Goal: Task Accomplishment & Management: Manage account settings

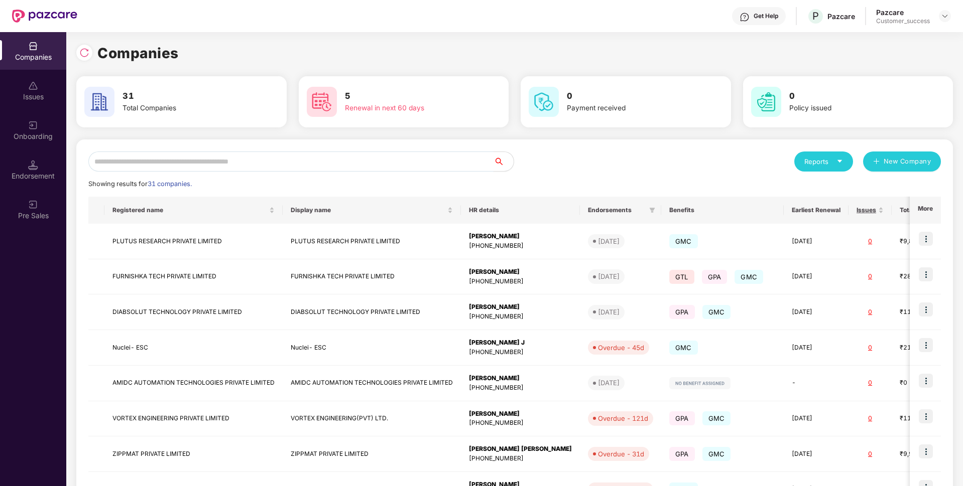
click at [320, 160] on input "text" at bounding box center [290, 162] width 405 height 20
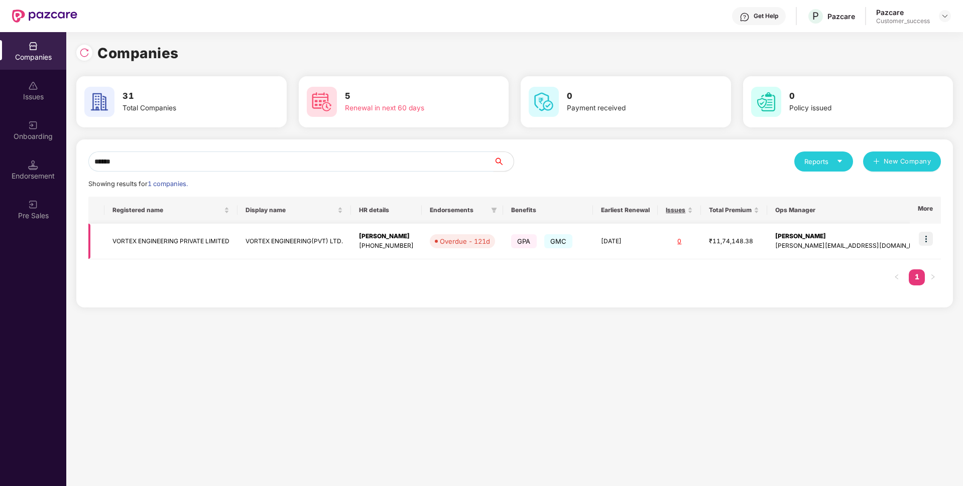
type input "******"
click at [921, 243] on img at bounding box center [925, 239] width 14 height 14
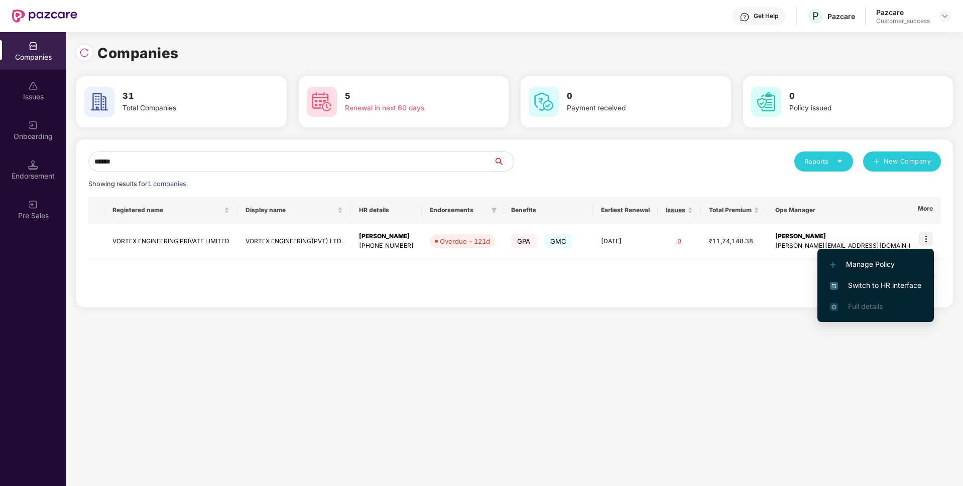
click at [863, 290] on span "Switch to HR interface" at bounding box center [875, 285] width 91 height 11
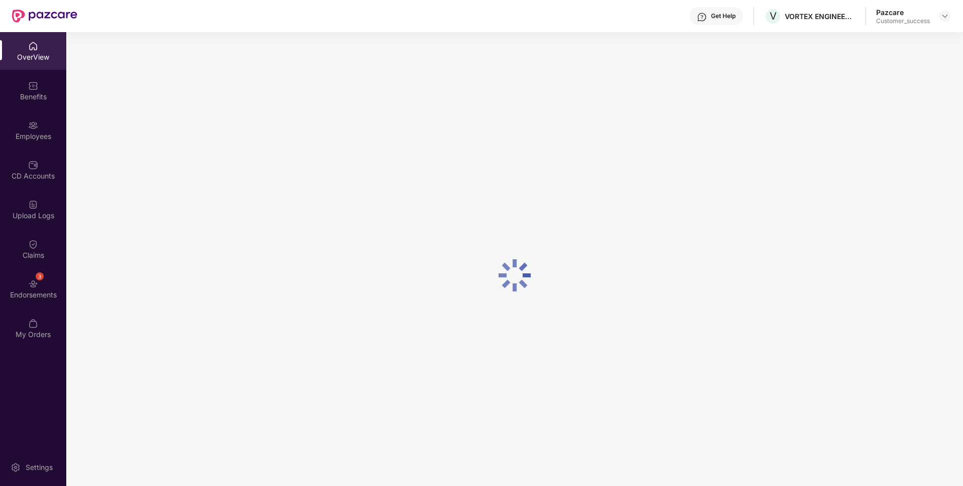
click at [15, 206] on div "Upload Logs" at bounding box center [33, 210] width 66 height 38
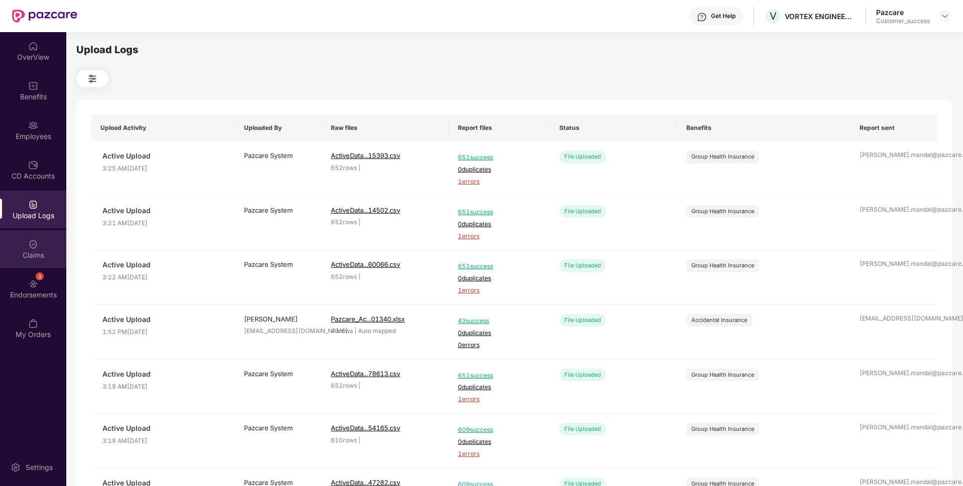
click at [15, 248] on div "Claims" at bounding box center [33, 249] width 66 height 38
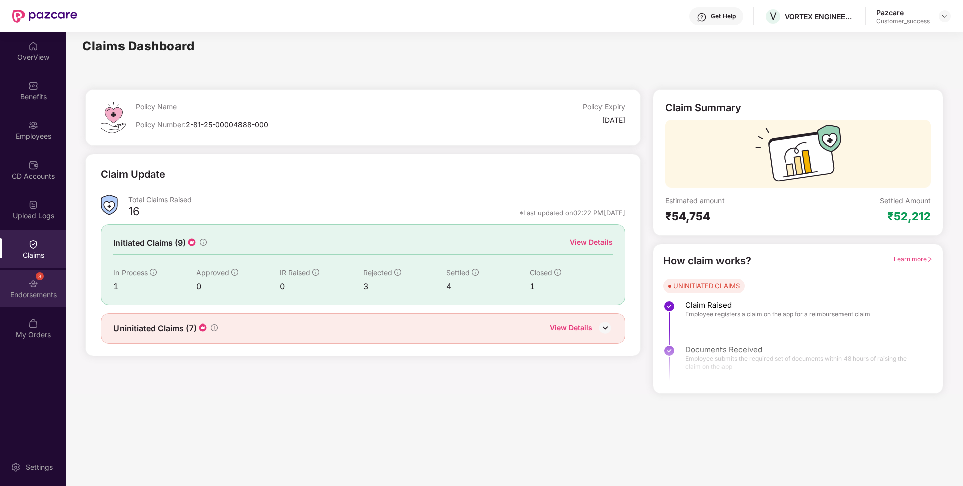
click at [14, 279] on div "3 Endorsements" at bounding box center [33, 289] width 66 height 38
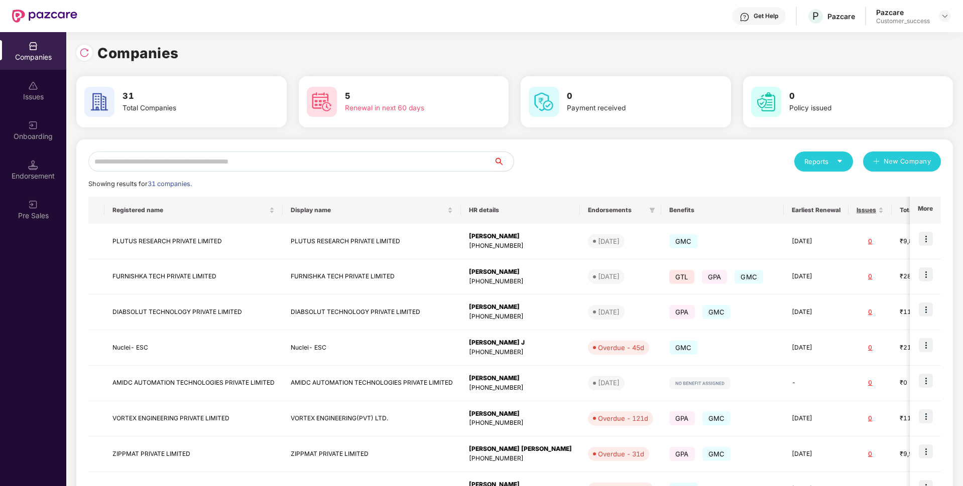
click at [200, 158] on input "text" at bounding box center [290, 162] width 405 height 20
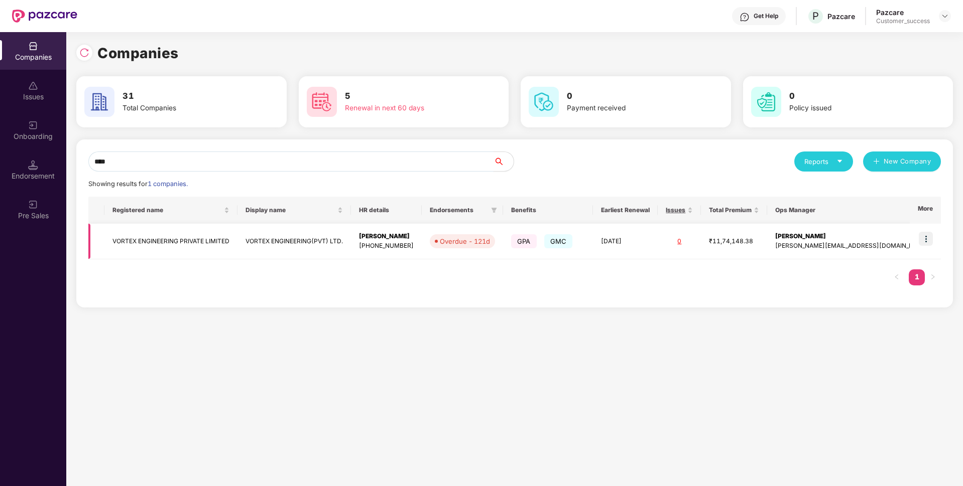
type input "****"
click at [925, 236] on img at bounding box center [925, 239] width 14 height 14
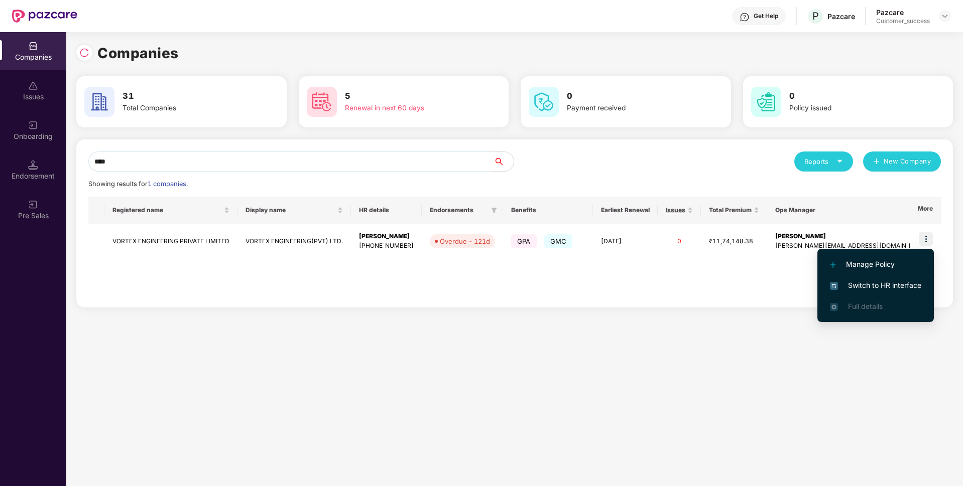
click at [869, 280] on li "Switch to HR interface" at bounding box center [875, 285] width 116 height 21
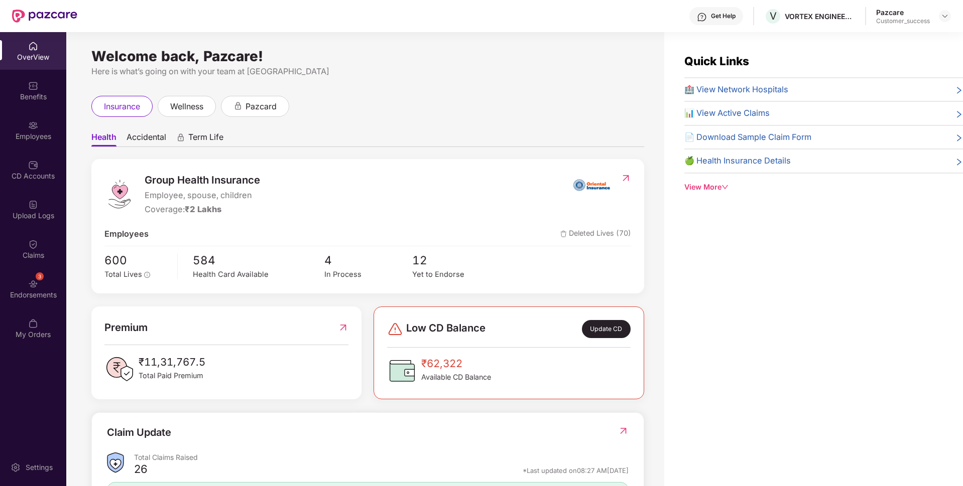
click at [0, 128] on div "Employees" at bounding box center [33, 130] width 66 height 38
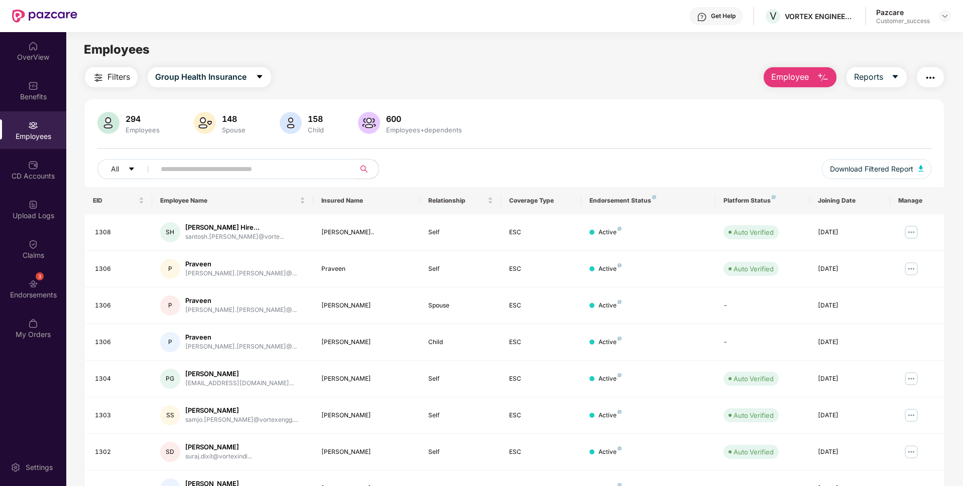
click at [205, 173] on input "text" at bounding box center [251, 169] width 180 height 15
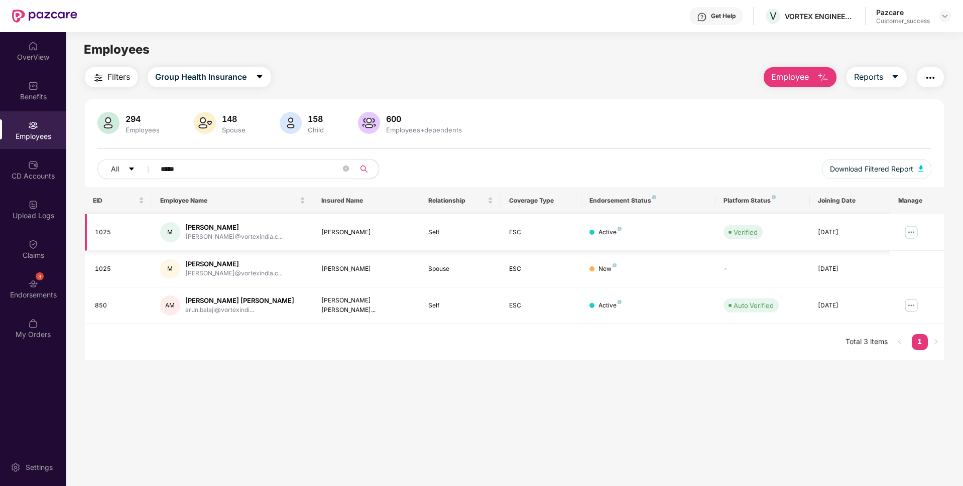
type input "*****"
click at [910, 233] on img at bounding box center [911, 232] width 16 height 16
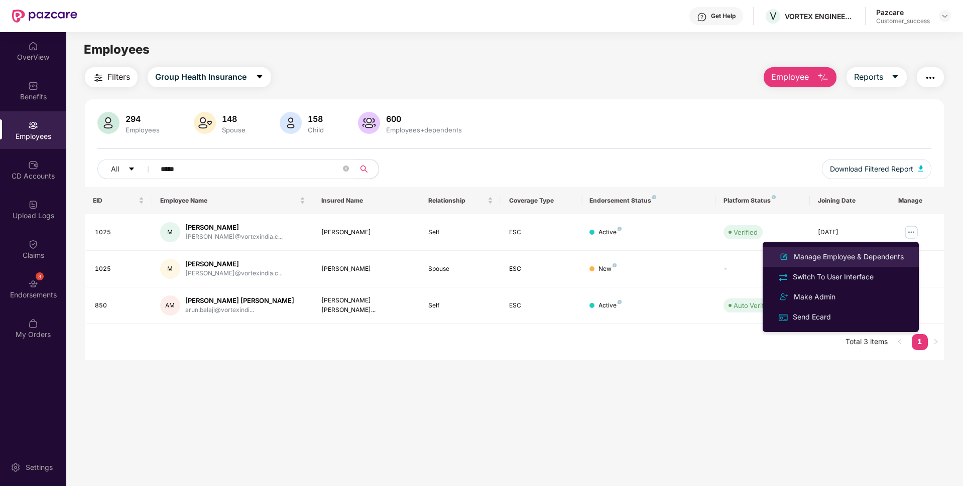
click at [828, 264] on li "Manage Employee & Dependents" at bounding box center [840, 257] width 156 height 20
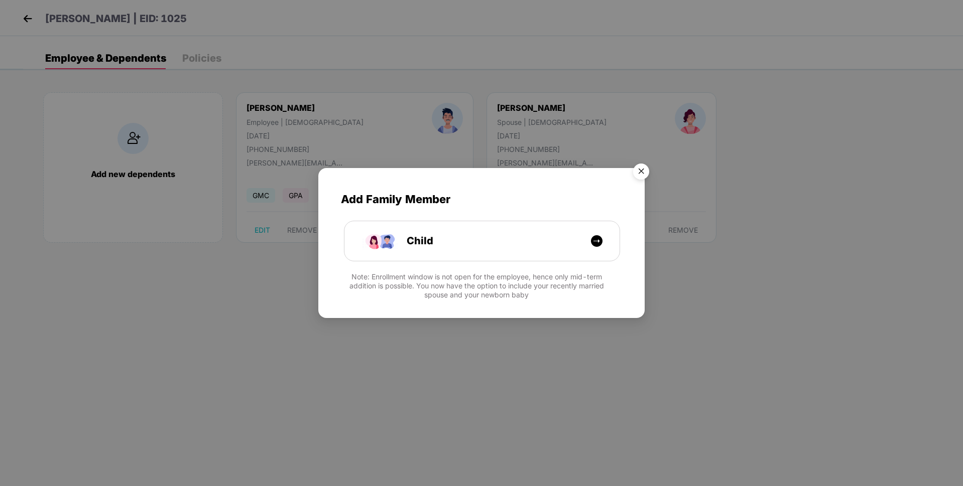
click at [640, 163] on img "Close" at bounding box center [641, 173] width 28 height 28
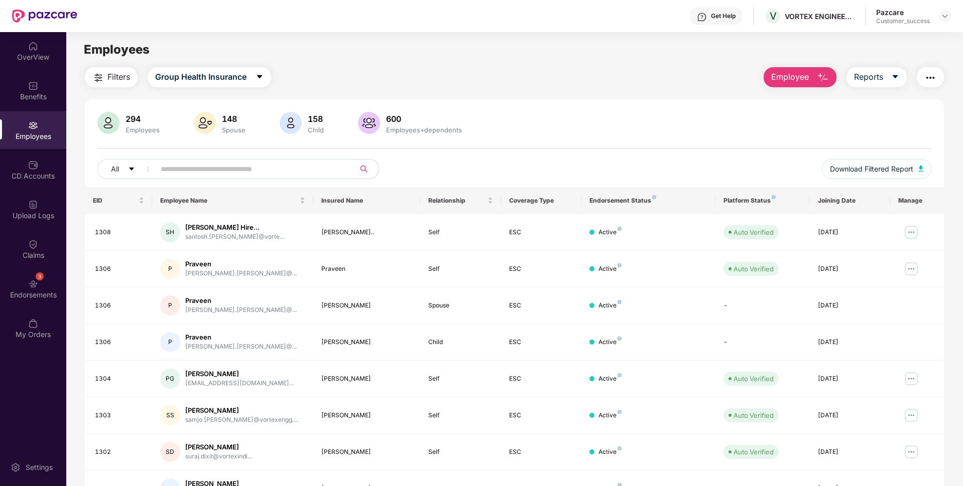
click at [309, 174] on input "text" at bounding box center [251, 169] width 180 height 15
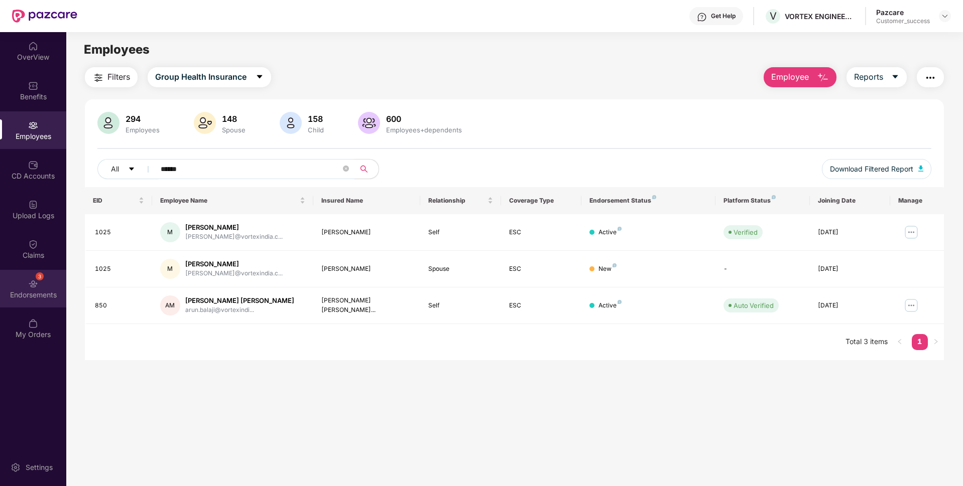
type input "******"
click at [4, 280] on div "3 Endorsements" at bounding box center [33, 289] width 66 height 38
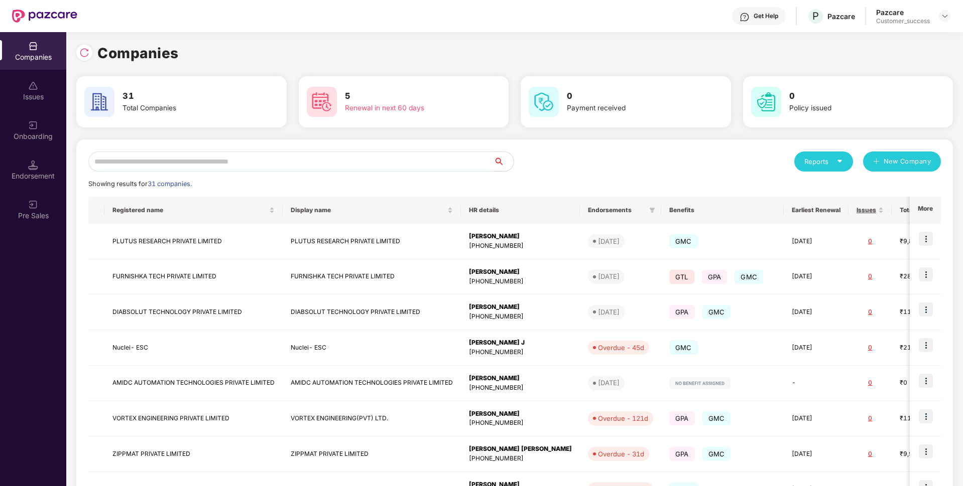
click at [342, 161] on input "text" at bounding box center [290, 162] width 405 height 20
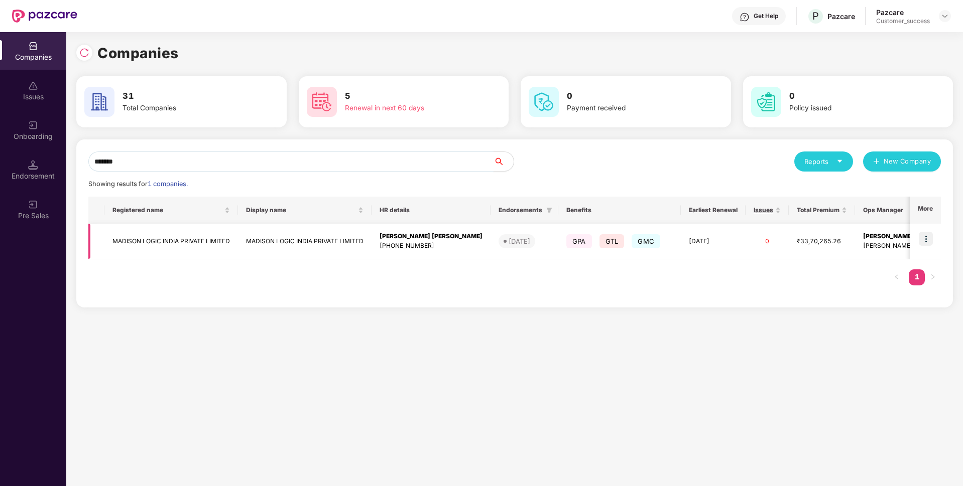
type input "*******"
click at [924, 231] on td at bounding box center [924, 242] width 31 height 36
click at [928, 241] on img at bounding box center [925, 239] width 14 height 14
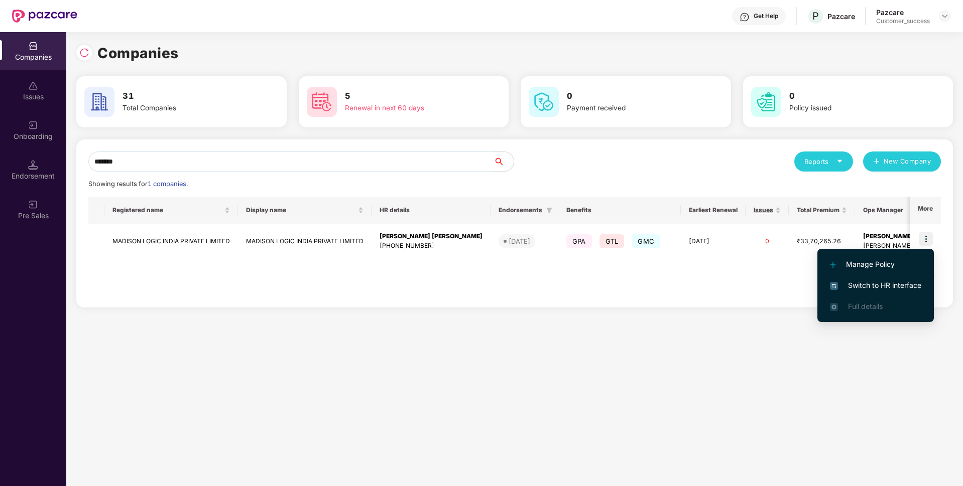
click at [833, 292] on li "Switch to HR interface" at bounding box center [875, 285] width 116 height 21
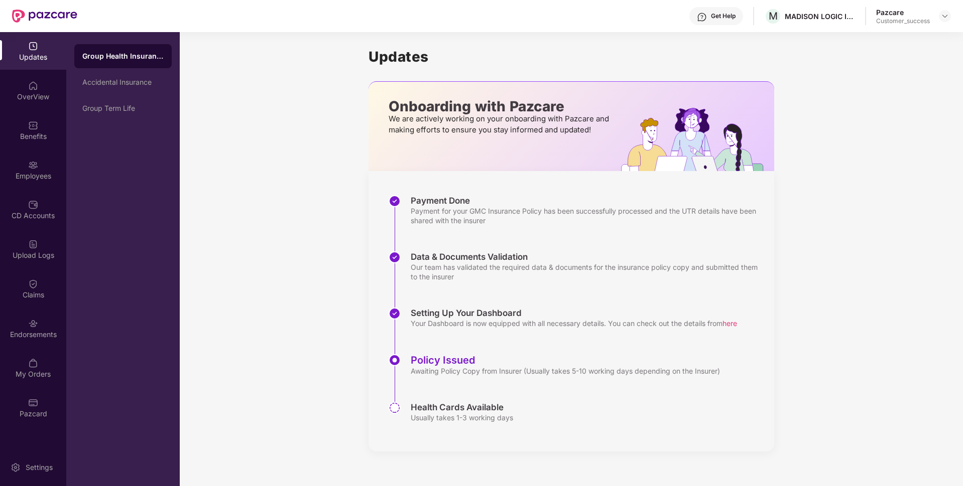
click at [16, 162] on div "Employees" at bounding box center [33, 170] width 66 height 38
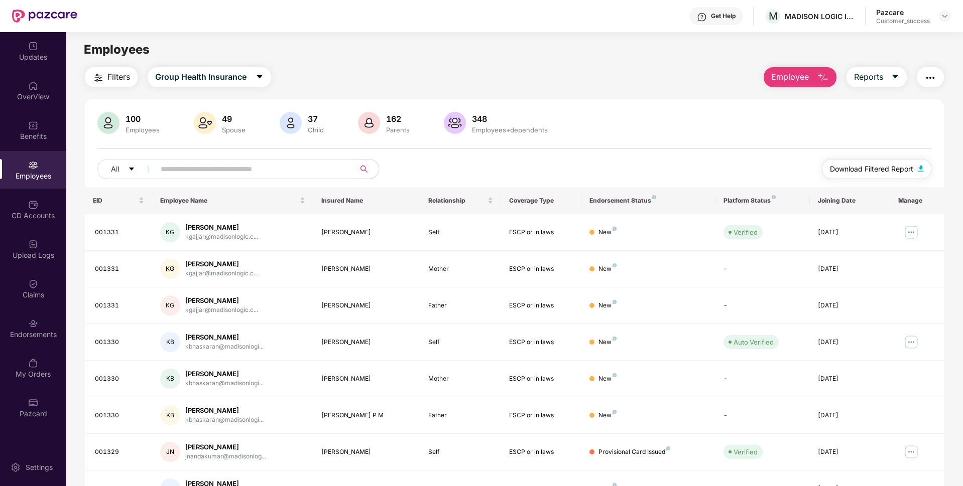
click at [882, 169] on span "Download Filtered Report" at bounding box center [871, 169] width 83 height 11
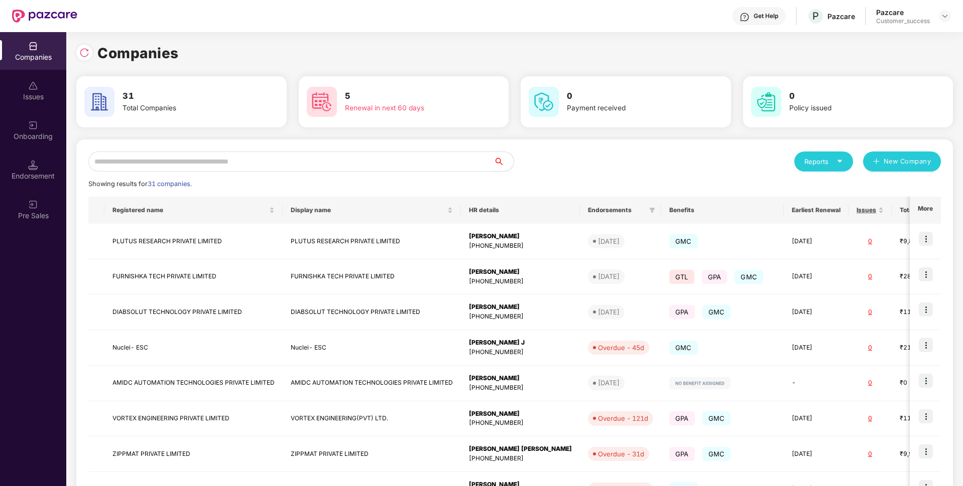
click at [367, 160] on input "text" at bounding box center [290, 162] width 405 height 20
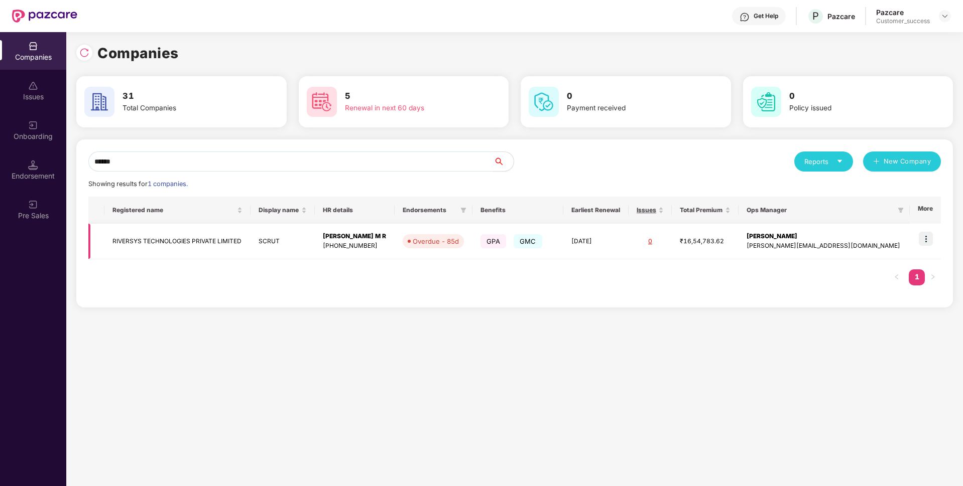
type input "******"
click at [182, 250] on td "RIVERSYS TECHNOLOGIES PRIVATE LIMITED" at bounding box center [177, 242] width 146 height 36
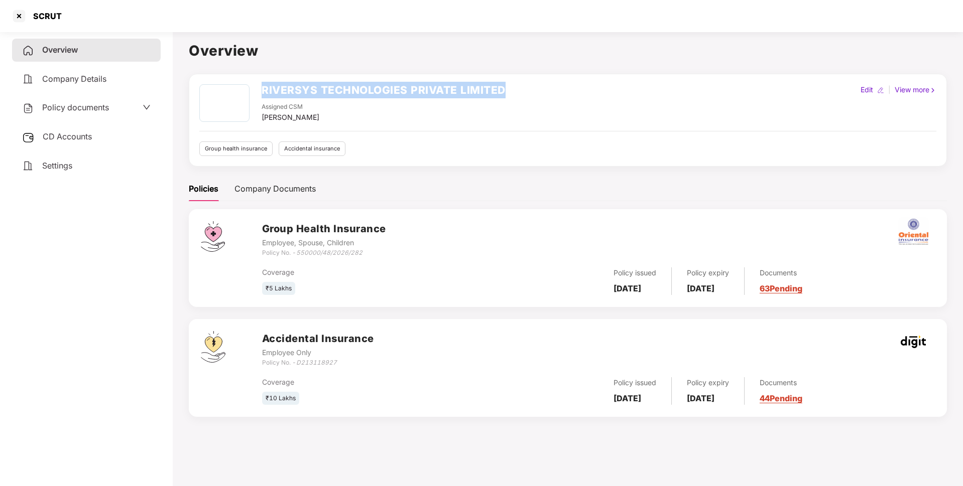
drag, startPoint x: 262, startPoint y: 88, endPoint x: 554, endPoint y: 71, distance: 291.6
click at [554, 71] on div "Overview RIVERSYS TECHNOLOGIES PRIVATE LIMITED Assigned CSM [PERSON_NAME] Edit …" at bounding box center [568, 234] width 758 height 389
copy h2 "RIVERSYS TECHNOLOGIES PRIVATE LIMITED"
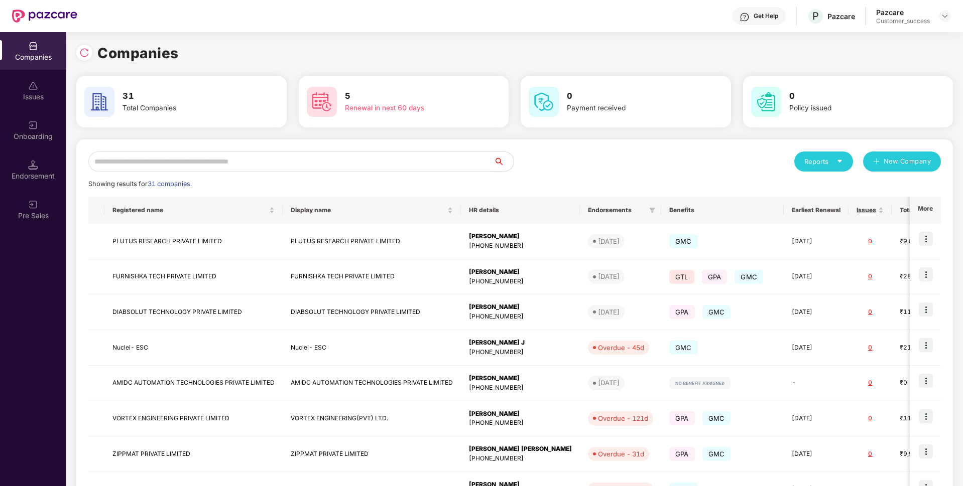
click at [299, 167] on input "text" at bounding box center [290, 162] width 405 height 20
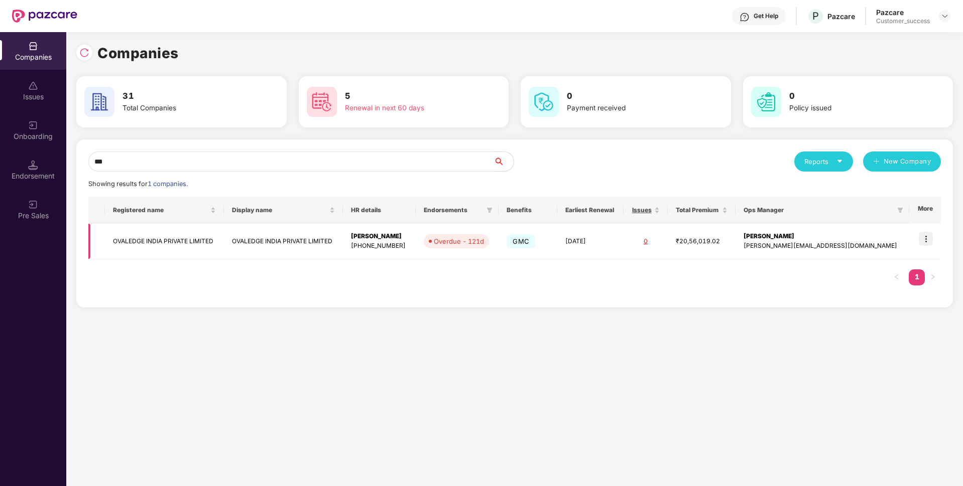
type input "***"
click at [175, 236] on td "OVALEDGE INDIA PRIVATE LIMITED" at bounding box center [164, 242] width 119 height 36
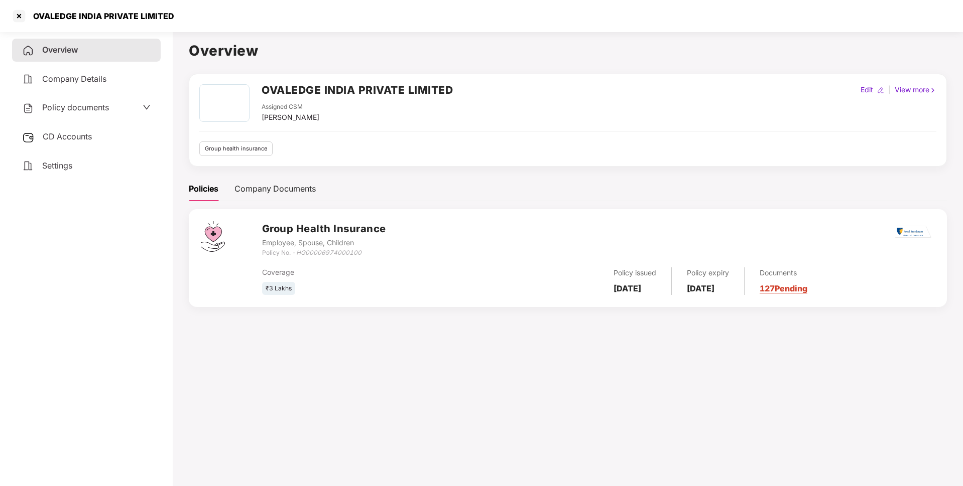
click at [86, 15] on div "OVALEDGE INDIA PRIVATE LIMITED" at bounding box center [100, 16] width 147 height 10
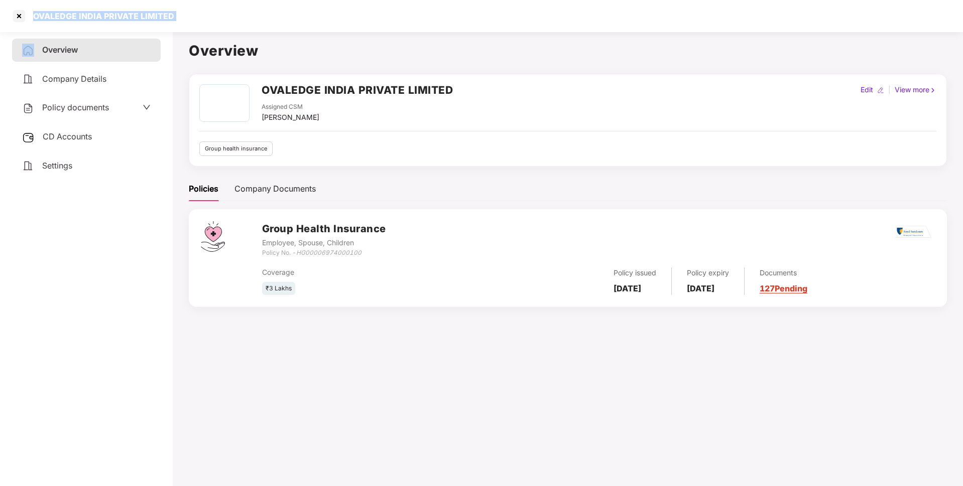
copy div "OVALEDGE INDIA PRIVATE LIMITED"
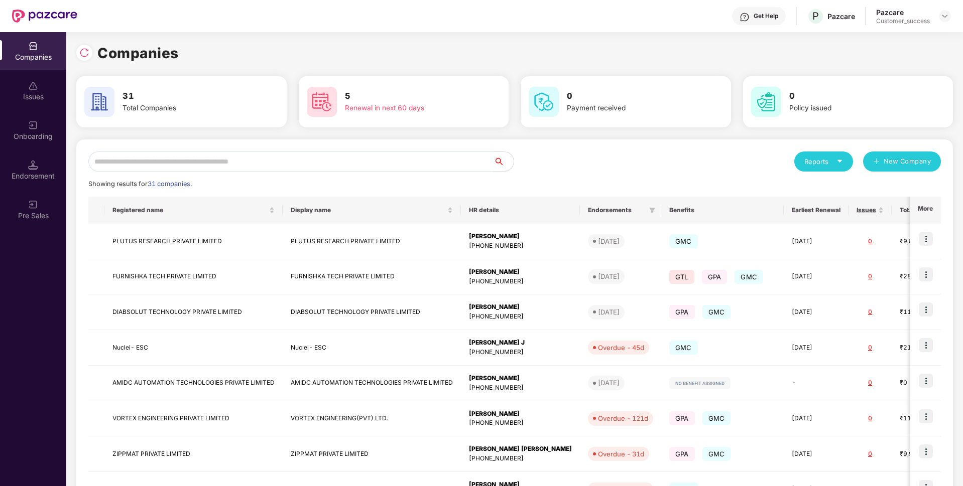
click at [217, 163] on input "text" at bounding box center [290, 162] width 405 height 20
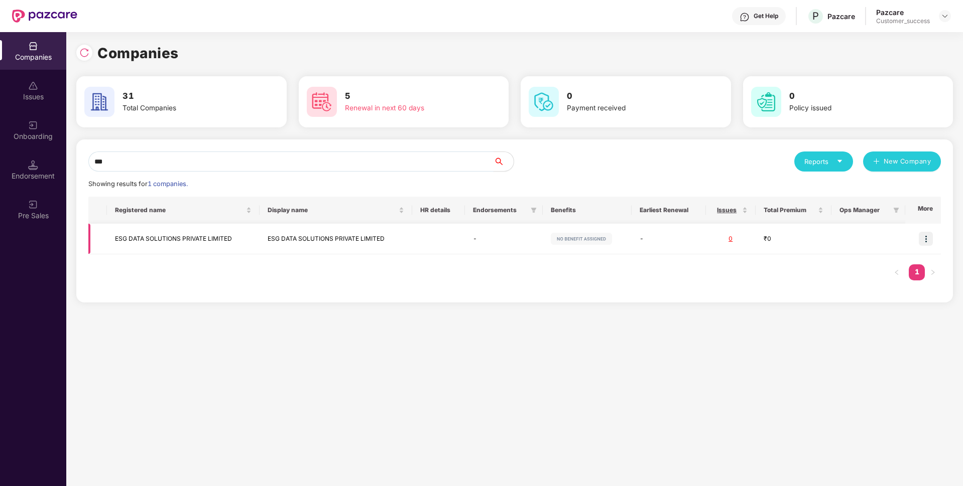
type input "***"
click at [927, 241] on img at bounding box center [925, 239] width 14 height 14
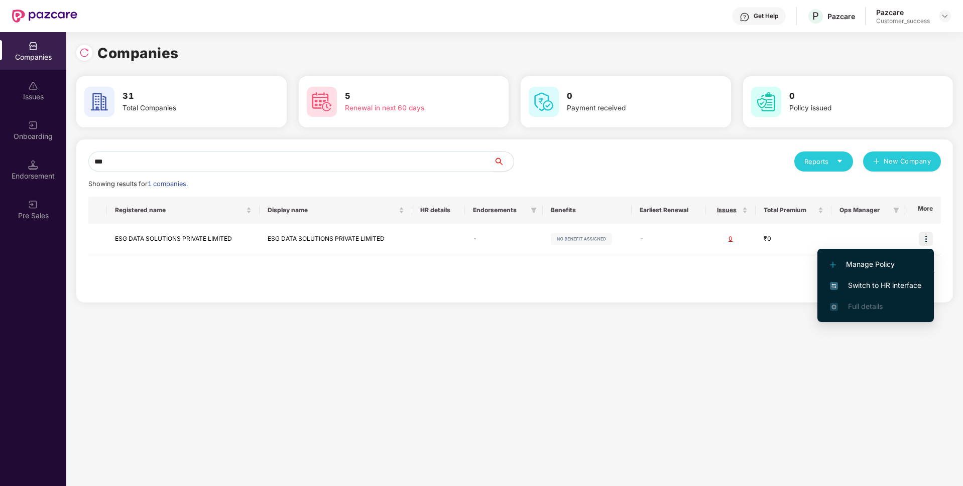
click at [875, 282] on span "Switch to HR interface" at bounding box center [875, 285] width 91 height 11
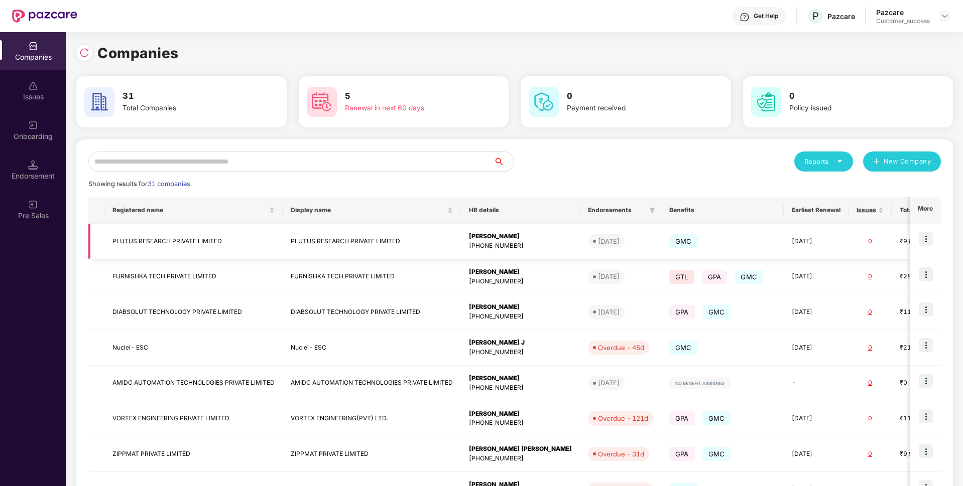
scroll to position [0, 1]
click at [202, 166] on input "text" at bounding box center [290, 162] width 405 height 20
type input "*"
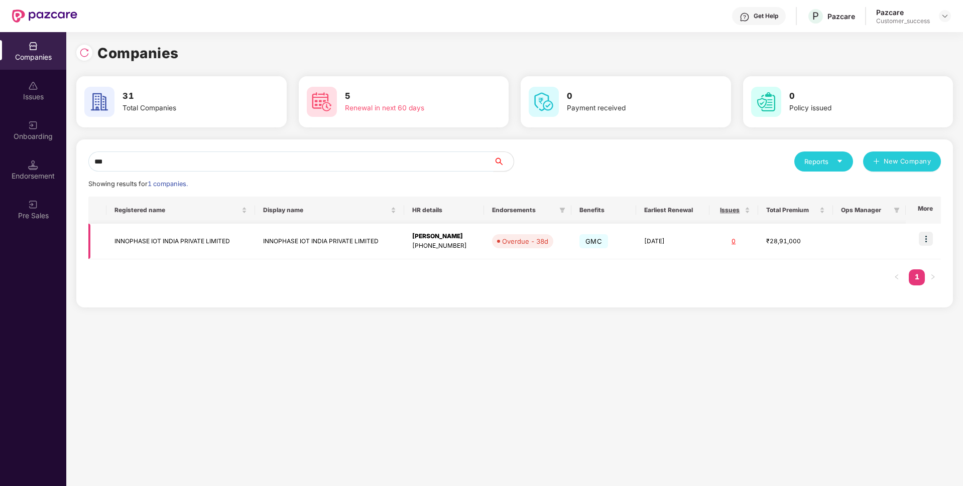
type input "***"
click at [147, 236] on td "INNOPHASE IOT INDIA PRIVATE LIMITED" at bounding box center [180, 242] width 149 height 36
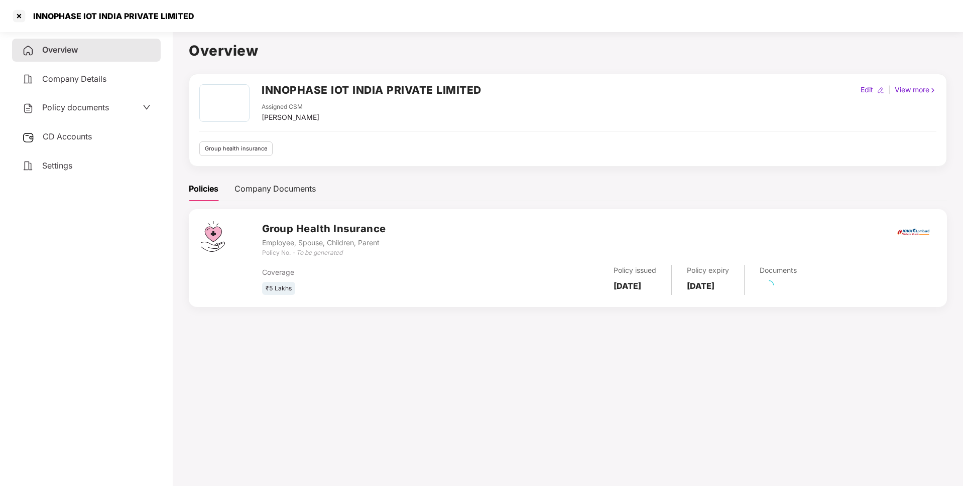
click at [110, 110] on div "Policy documents" at bounding box center [86, 107] width 128 height 13
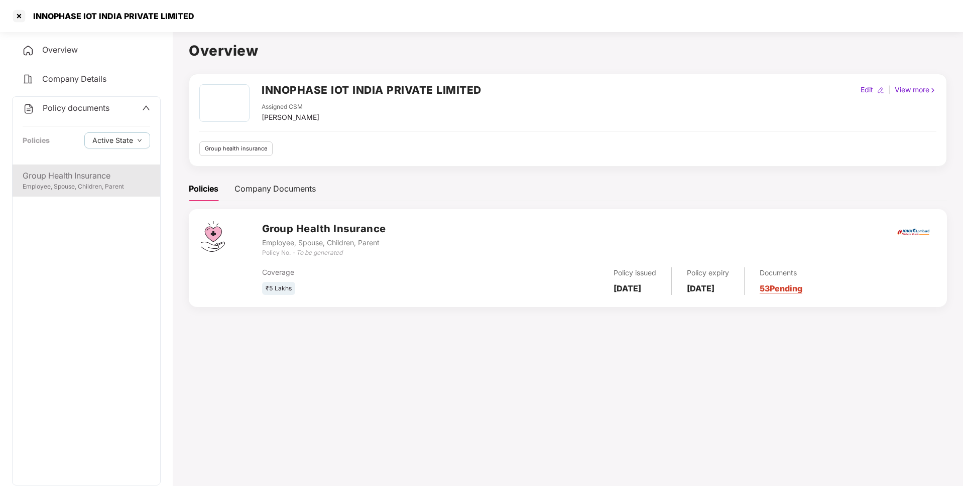
click at [90, 188] on div "Employee, Spouse, Children, Parent" at bounding box center [86, 187] width 127 height 10
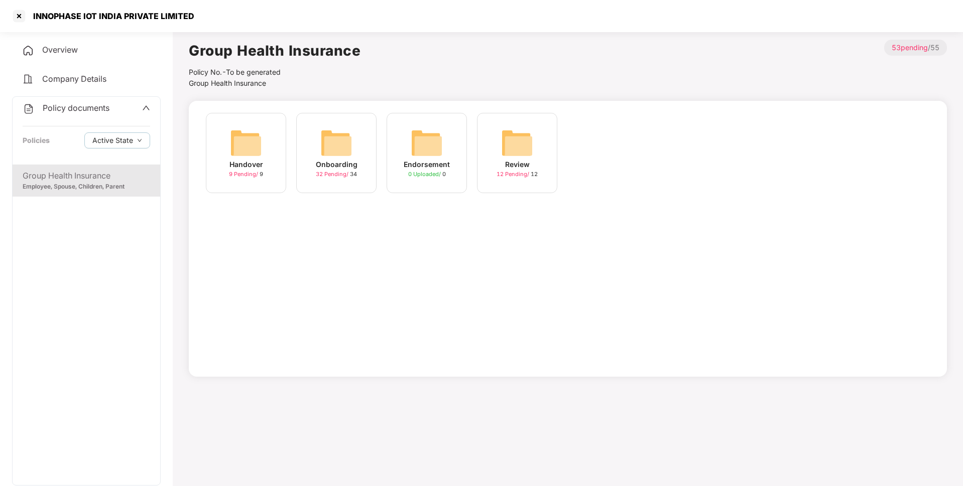
click at [342, 162] on div "Onboarding" at bounding box center [337, 164] width 42 height 11
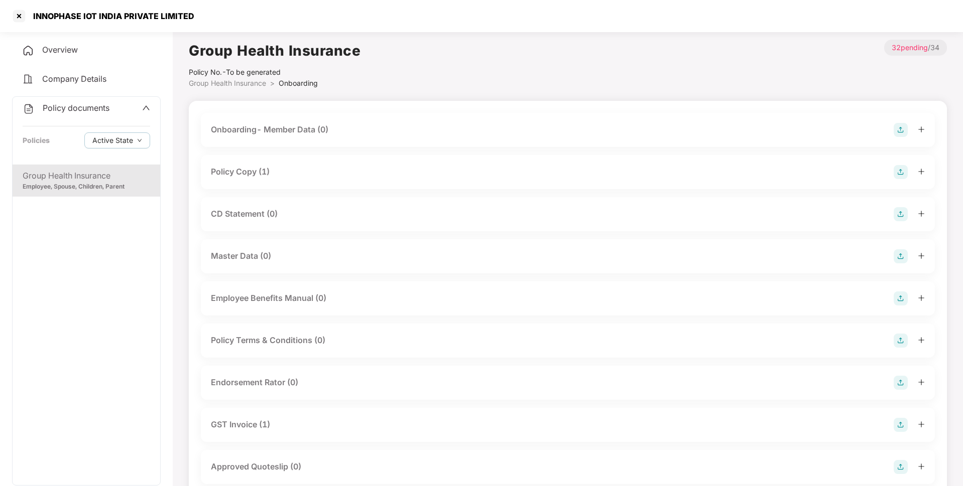
click at [259, 173] on div "Policy Copy (1)" at bounding box center [240, 172] width 59 height 13
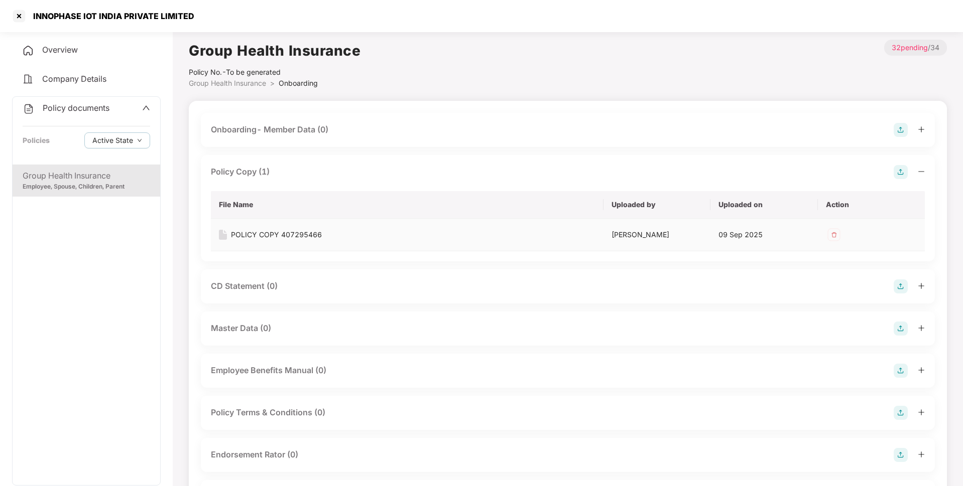
click at [285, 231] on div "POLICY COPY 407295466" at bounding box center [276, 234] width 91 height 11
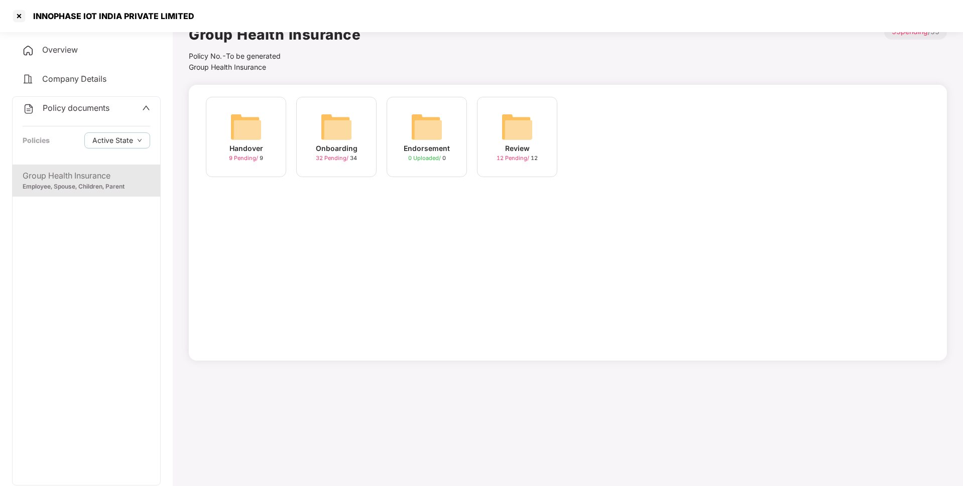
scroll to position [18, 0]
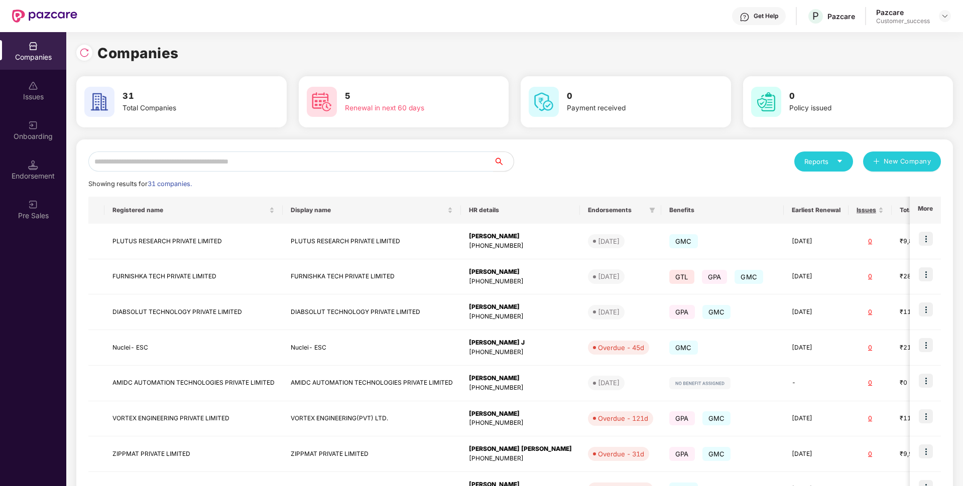
scroll to position [0, 1]
click at [366, 163] on input "text" at bounding box center [290, 162] width 405 height 20
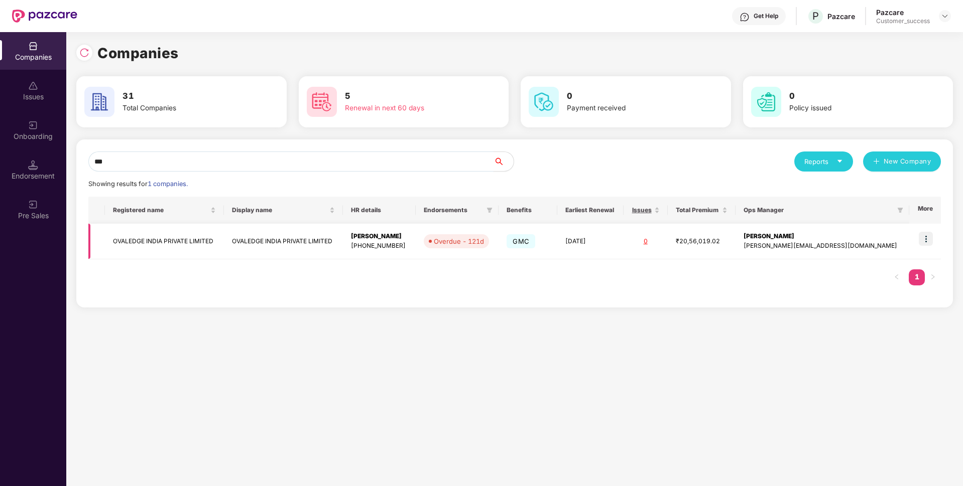
type input "***"
click at [930, 237] on img at bounding box center [925, 239] width 14 height 14
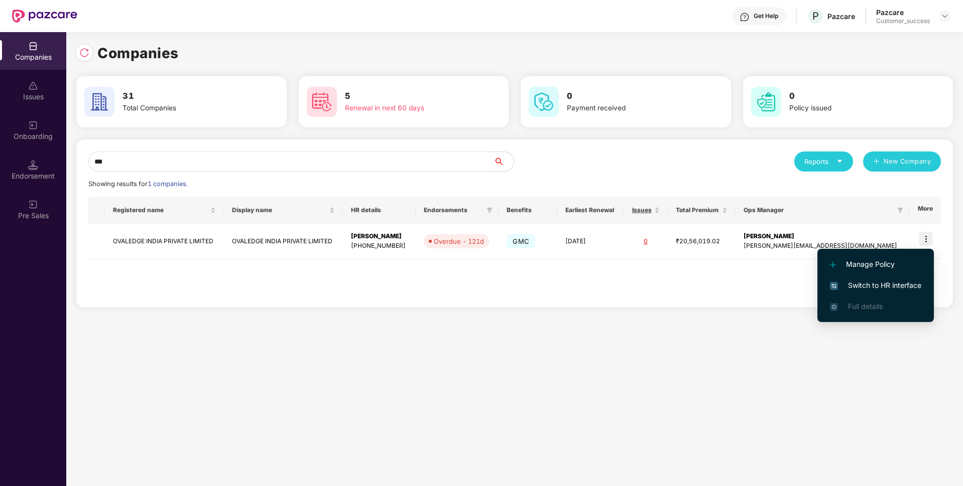
click at [847, 281] on span "Switch to HR interface" at bounding box center [875, 285] width 91 height 11
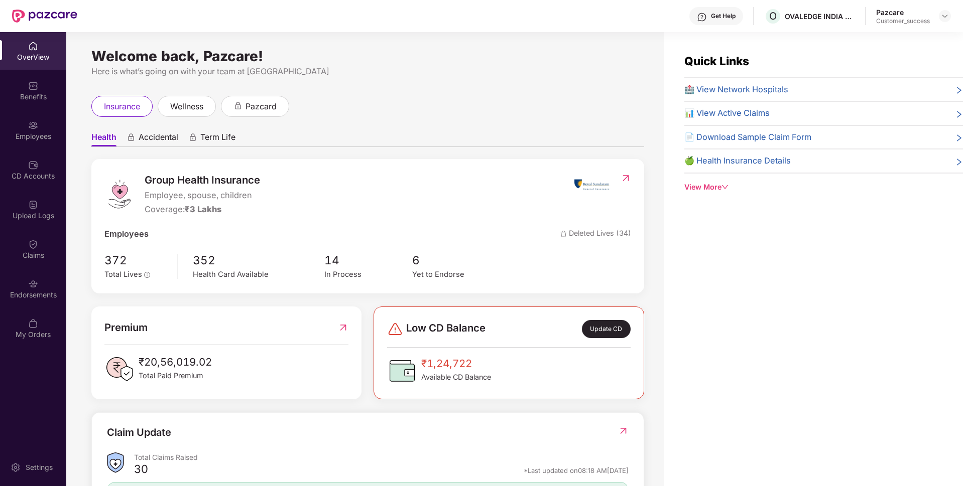
click at [0, 133] on div "Employees" at bounding box center [33, 136] width 66 height 10
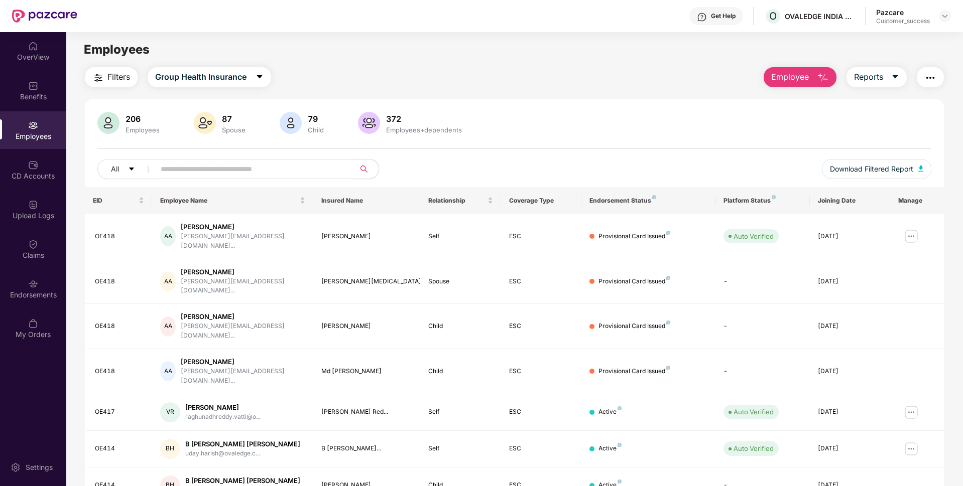
click at [287, 173] on input "text" at bounding box center [251, 169] width 180 height 15
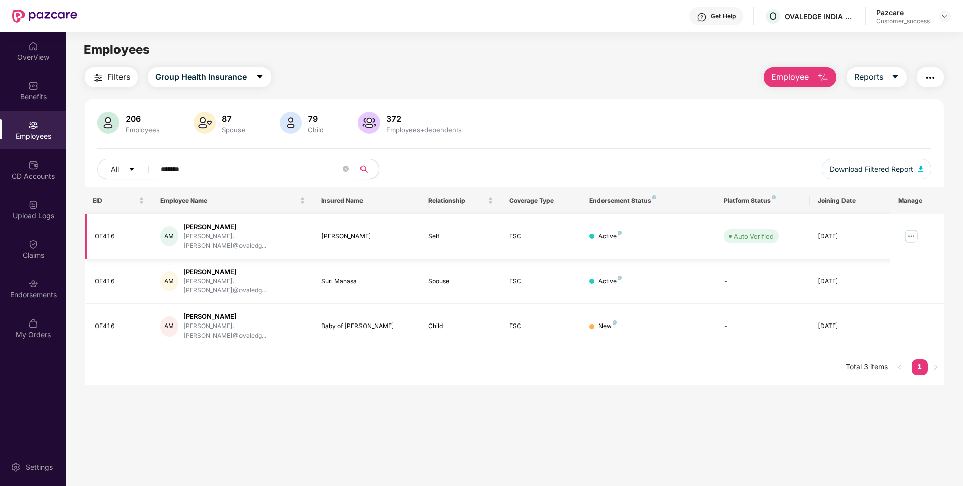
type input "*******"
click at [910, 228] on img at bounding box center [911, 236] width 16 height 16
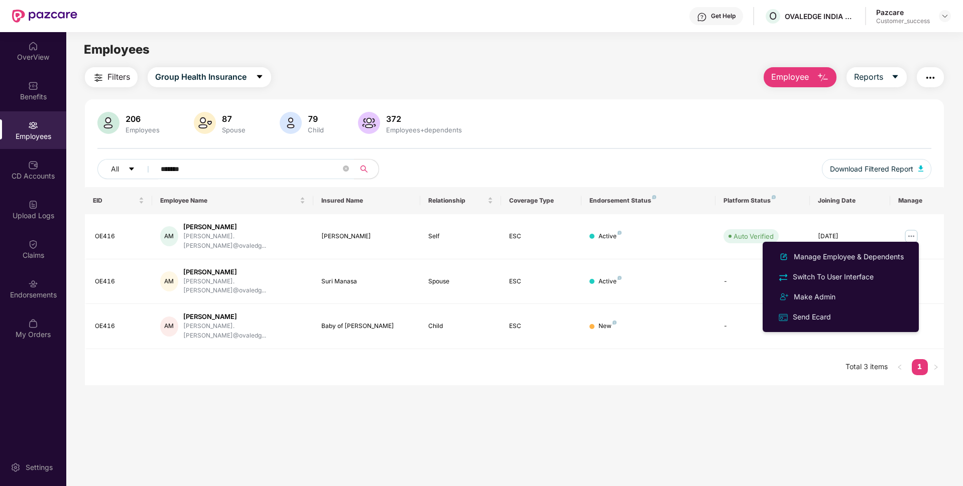
click at [778, 379] on main "Employees Filters Group Health Insurance Employee Reports 206 Employees 87 Spou…" at bounding box center [514, 275] width 896 height 486
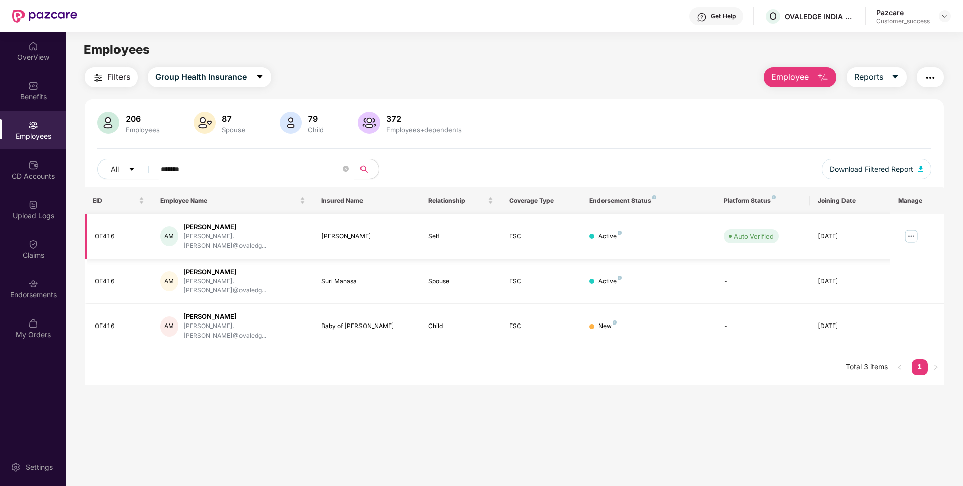
click at [911, 230] on img at bounding box center [911, 236] width 16 height 16
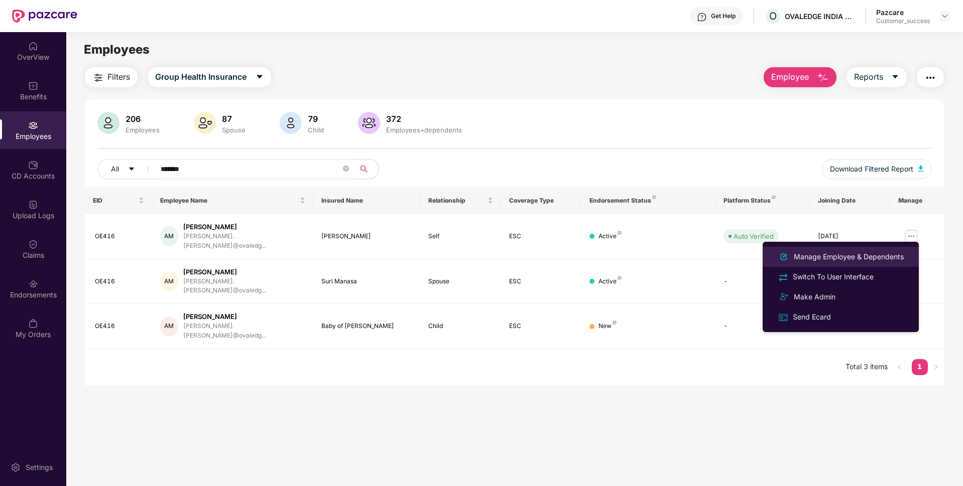
click at [834, 260] on div "Manage Employee & Dependents" at bounding box center [848, 256] width 114 height 11
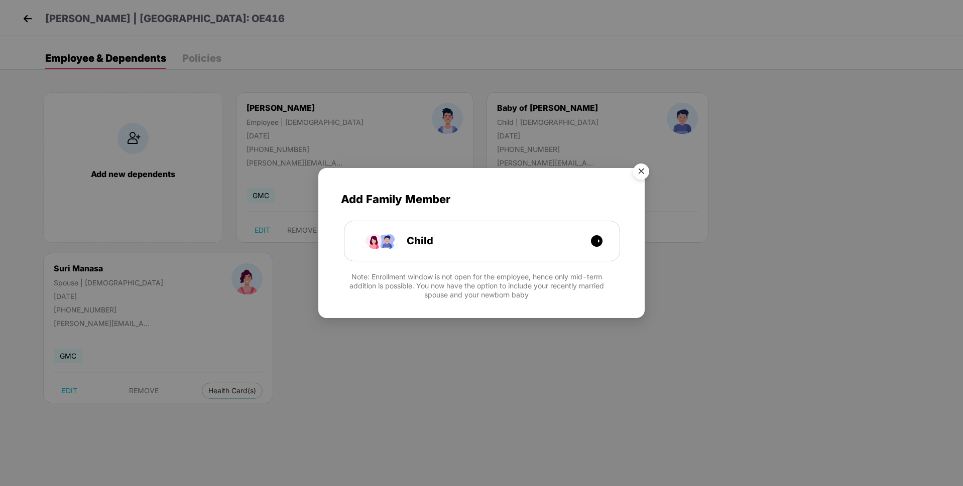
click at [648, 168] on img "Close" at bounding box center [641, 173] width 28 height 28
